Goal: Check status

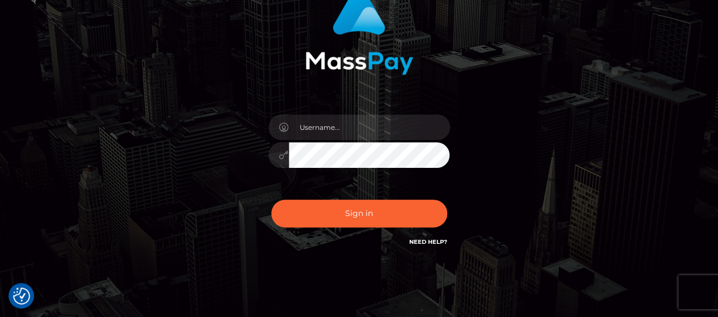
scroll to position [113, 0]
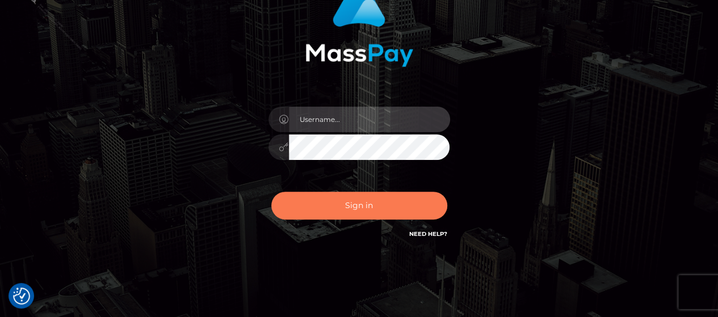
type input "Gabriel.Silversocial"
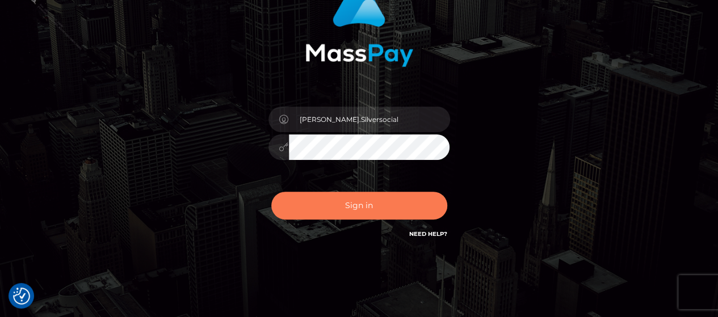
click at [368, 204] on button "Sign in" at bounding box center [359, 206] width 176 height 28
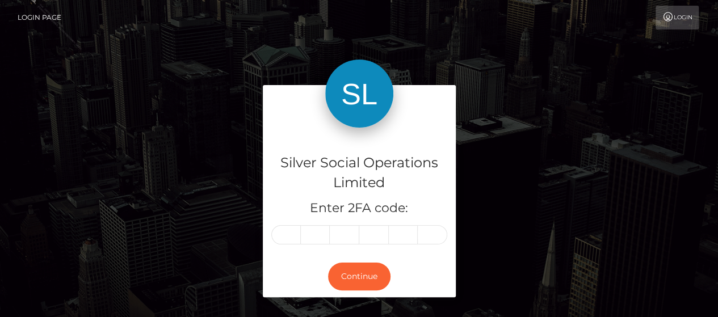
click at [298, 235] on input "text" at bounding box center [286, 234] width 30 height 19
type input "9"
type input "3"
type input "5"
type input "1"
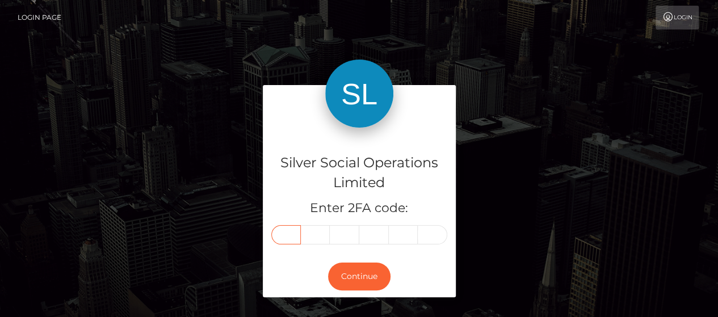
type input "9"
type input "3"
type input "4"
type input "5"
type input "1"
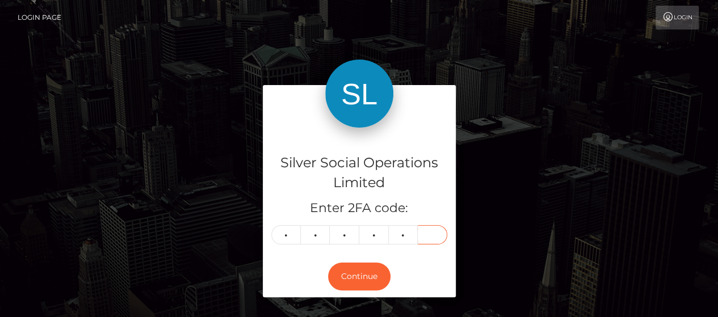
type input "3"
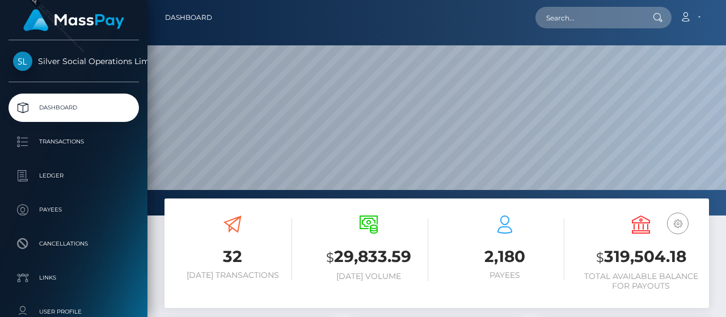
scroll to position [201, 170]
drag, startPoint x: 605, startPoint y: 255, endPoint x: 687, endPoint y: 254, distance: 81.7
click at [687, 254] on h3 "$ 319,504.18" at bounding box center [641, 257] width 119 height 23
copy h3 "319,504.18"
